Goal: Task Accomplishment & Management: Use online tool/utility

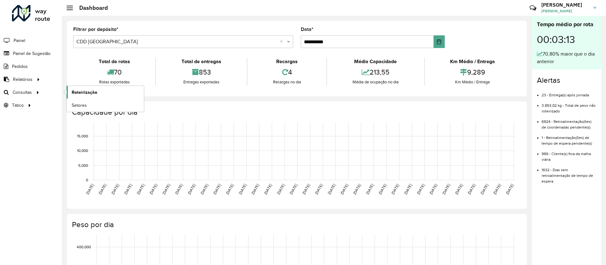
click at [79, 94] on span "Roteirização" at bounding box center [85, 92] width 26 height 7
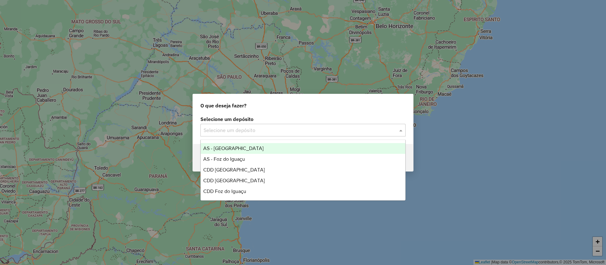
click at [229, 129] on input "text" at bounding box center [296, 131] width 186 height 8
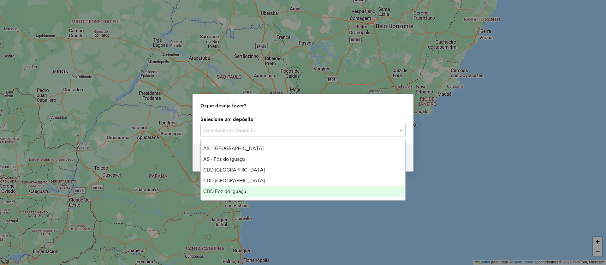
click at [233, 187] on div "CDD Foz do Iguaçu" at bounding box center [303, 191] width 204 height 11
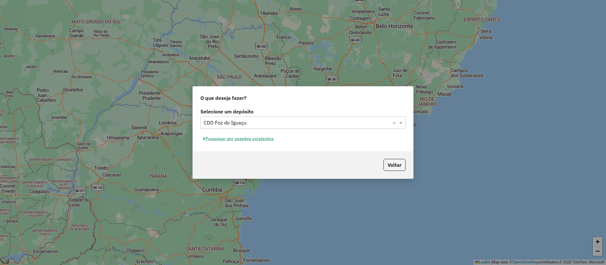
click at [234, 137] on button "Pesquisar por sessões existentes" at bounding box center [238, 139] width 76 height 10
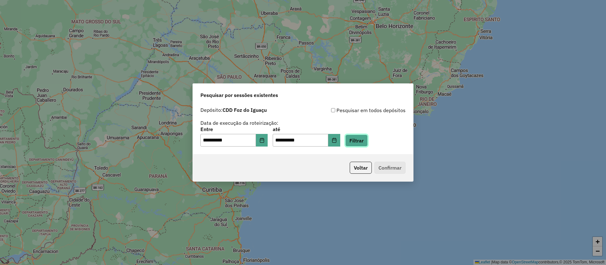
click at [368, 141] on button "Filtrar" at bounding box center [356, 140] width 22 height 12
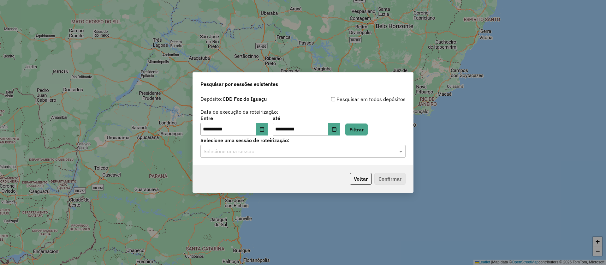
click at [229, 147] on div "Selecione uma sessão" at bounding box center [302, 151] width 205 height 13
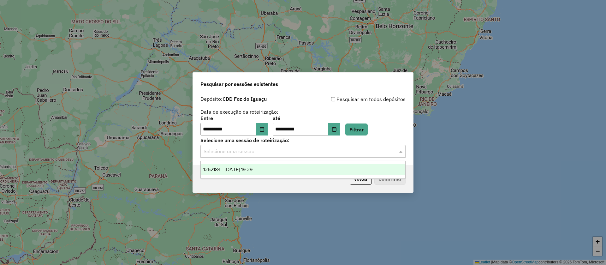
click at [232, 162] on ng-dropdown-panel "1262184 - [DATE] 19:29" at bounding box center [302, 170] width 205 height 18
click at [241, 167] on span "1262184 - [DATE] 19:29" at bounding box center [227, 169] width 49 height 5
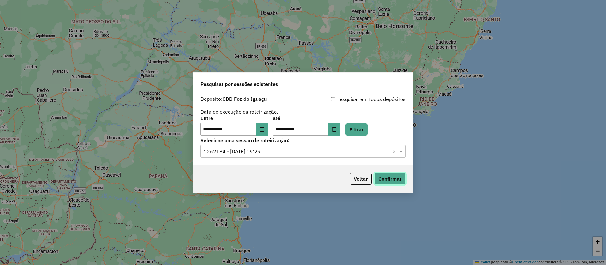
click at [398, 174] on button "Confirmar" at bounding box center [389, 179] width 31 height 12
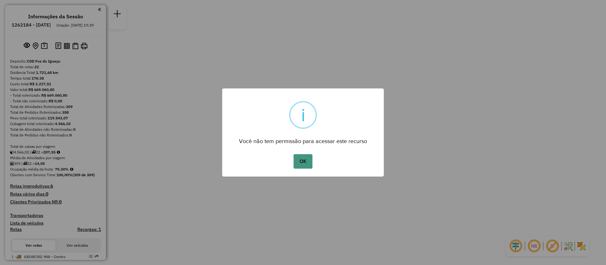
click at [297, 159] on button "OK" at bounding box center [302, 161] width 19 height 15
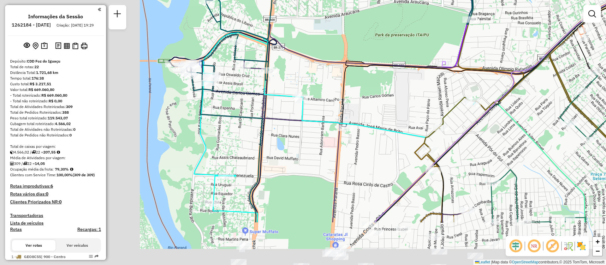
drag, startPoint x: 241, startPoint y: 160, endPoint x: 460, endPoint y: 43, distance: 248.0
click at [460, 43] on div "Janela de atendimento Grade de atendimento Capacidade Transportadoras Veículos …" at bounding box center [303, 132] width 606 height 265
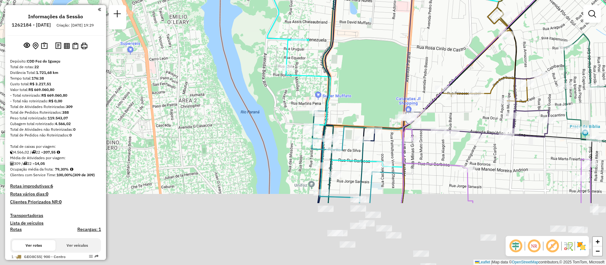
drag, startPoint x: 374, startPoint y: 134, endPoint x: 372, endPoint y: 9, distance: 125.6
click at [372, 9] on div "Janela de atendimento Grade de atendimento Capacidade Transportadoras Veículos …" at bounding box center [303, 132] width 606 height 265
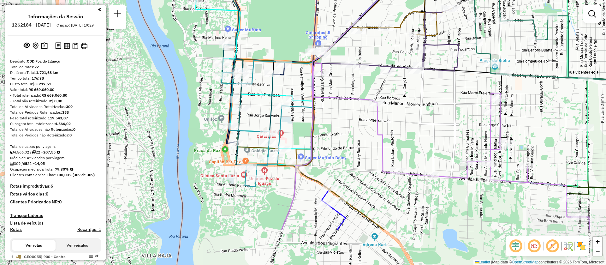
drag, startPoint x: 298, startPoint y: 141, endPoint x: 390, endPoint y: 78, distance: 111.4
click at [390, 78] on div "Janela de atendimento Grade de atendimento Capacidade Transportadoras Veículos …" at bounding box center [303, 132] width 606 height 265
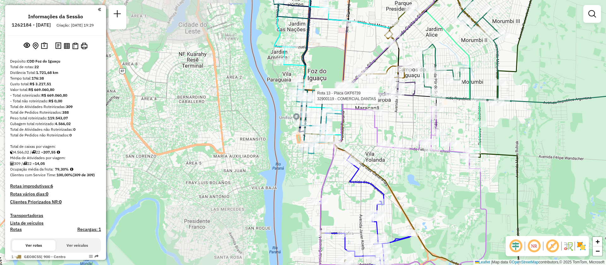
drag, startPoint x: 368, startPoint y: 114, endPoint x: 362, endPoint y: 151, distance: 37.7
click at [362, 151] on div "Rota 13 - Placa GKF6739 32900119 - COMERCIAL DANTAS Janela de atendimento Grade…" at bounding box center [303, 132] width 606 height 265
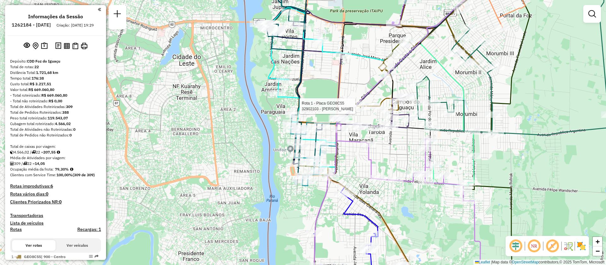
select select "**********"
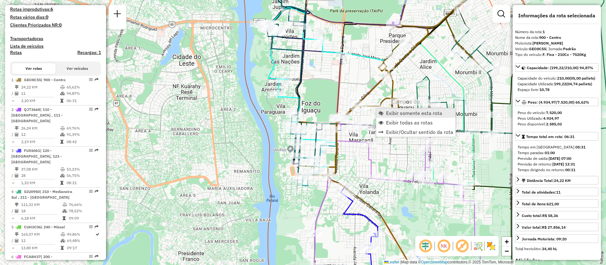
scroll to position [253, 0]
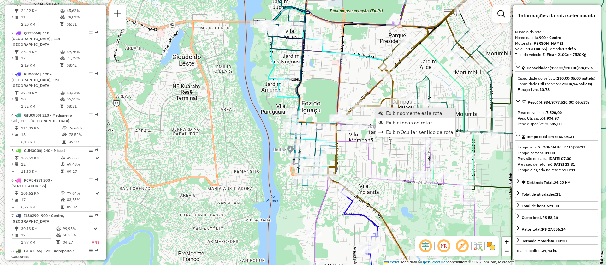
click at [406, 116] on link "Exibir somente esta rota" at bounding box center [415, 112] width 79 height 9
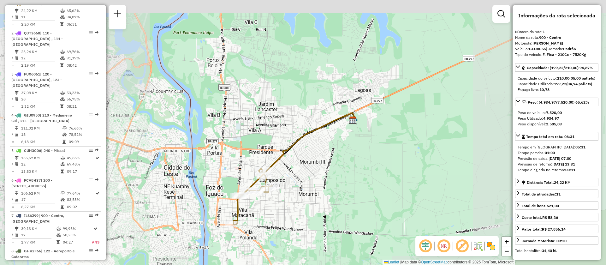
drag, startPoint x: 274, startPoint y: 213, endPoint x: 355, endPoint y: 168, distance: 92.9
click at [366, 120] on div "Janela de atendimento Grade de atendimento Capacidade Transportadoras Veículos …" at bounding box center [303, 132] width 606 height 265
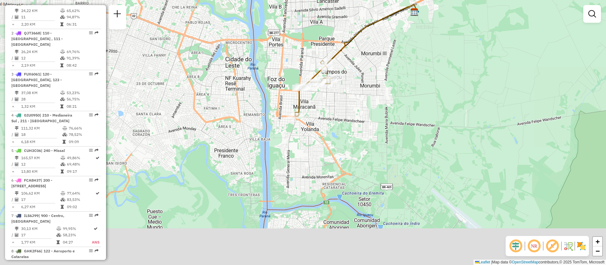
drag, startPoint x: 324, startPoint y: 201, endPoint x: 386, endPoint y: 92, distance: 124.5
click at [386, 92] on div "Janela de atendimento Grade de atendimento Capacidade Transportadoras Veículos …" at bounding box center [303, 132] width 606 height 265
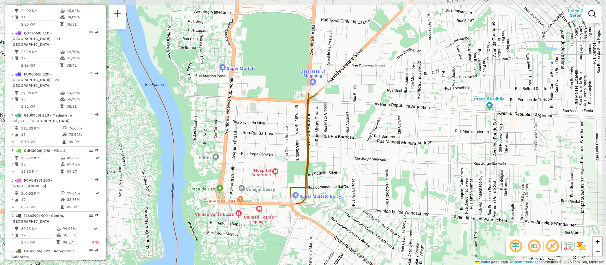
drag, startPoint x: 366, startPoint y: 68, endPoint x: 340, endPoint y: 185, distance: 119.3
click at [340, 185] on div "Janela de atendimento Grade de atendimento Capacidade Transportadoras Veículos …" at bounding box center [303, 132] width 606 height 265
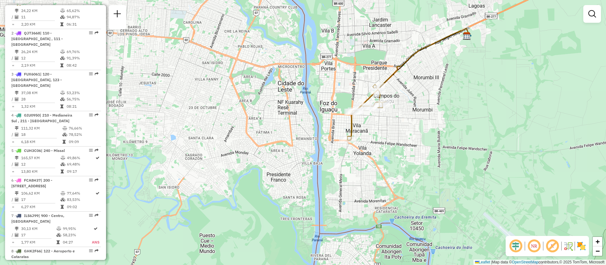
drag, startPoint x: 373, startPoint y: 123, endPoint x: 363, endPoint y: 158, distance: 36.1
click at [370, 154] on div "Janela de atendimento Grade de atendimento Capacidade Transportadoras Veículos …" at bounding box center [303, 132] width 606 height 265
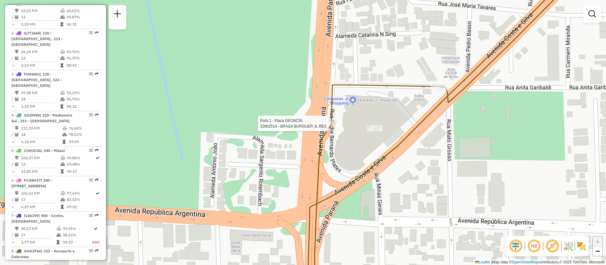
select select "**********"
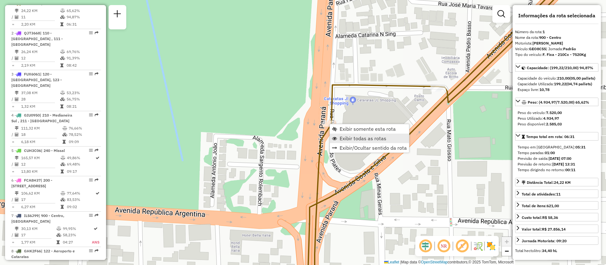
click at [342, 137] on span "Exibir todas as rotas" at bounding box center [362, 138] width 47 height 5
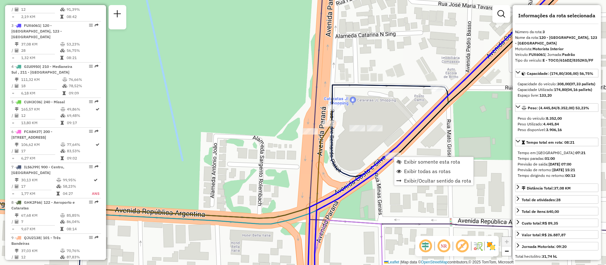
scroll to position [318, 0]
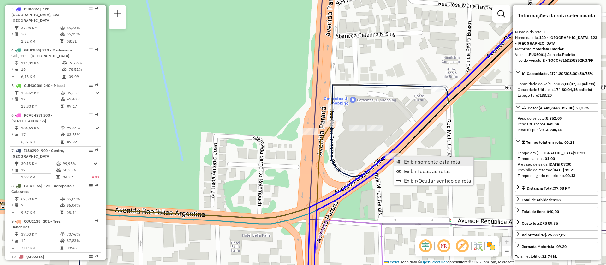
click at [413, 162] on span "Exibir somente esta rota" at bounding box center [432, 161] width 56 height 5
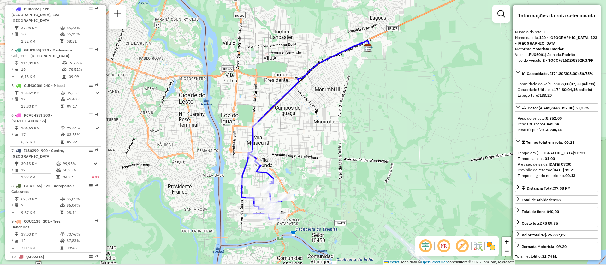
drag, startPoint x: 291, startPoint y: 144, endPoint x: 316, endPoint y: 111, distance: 42.1
click at [316, 111] on div "Janela de atendimento Grade de atendimento Capacidade Transportadoras Veículos …" at bounding box center [303, 132] width 606 height 265
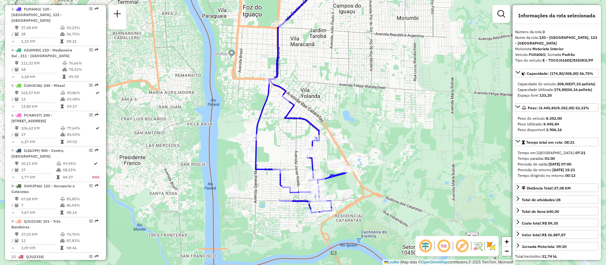
drag, startPoint x: 283, startPoint y: 38, endPoint x: 291, endPoint y: 43, distance: 8.9
click at [291, 43] on div "Janela de atendimento Grade de atendimento Capacidade Transportadoras Veículos …" at bounding box center [303, 132] width 606 height 265
